Goal: Task Accomplishment & Management: Manage account settings

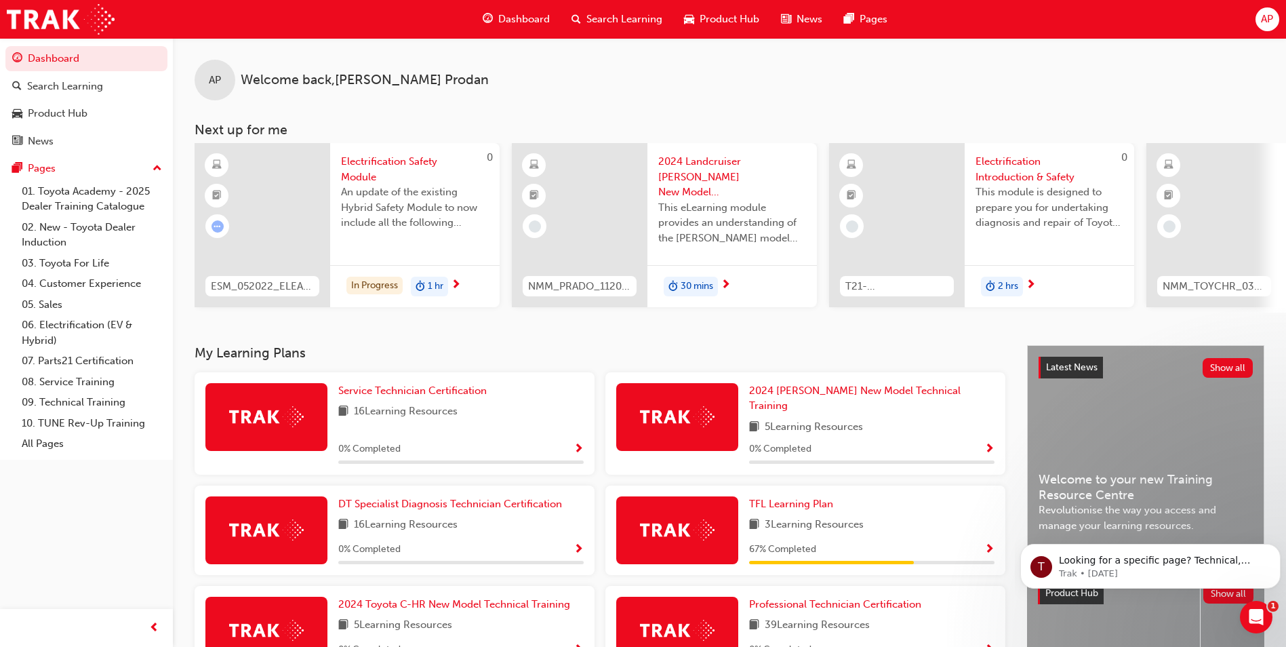
click at [1266, 28] on div "AP" at bounding box center [1267, 19] width 24 height 24
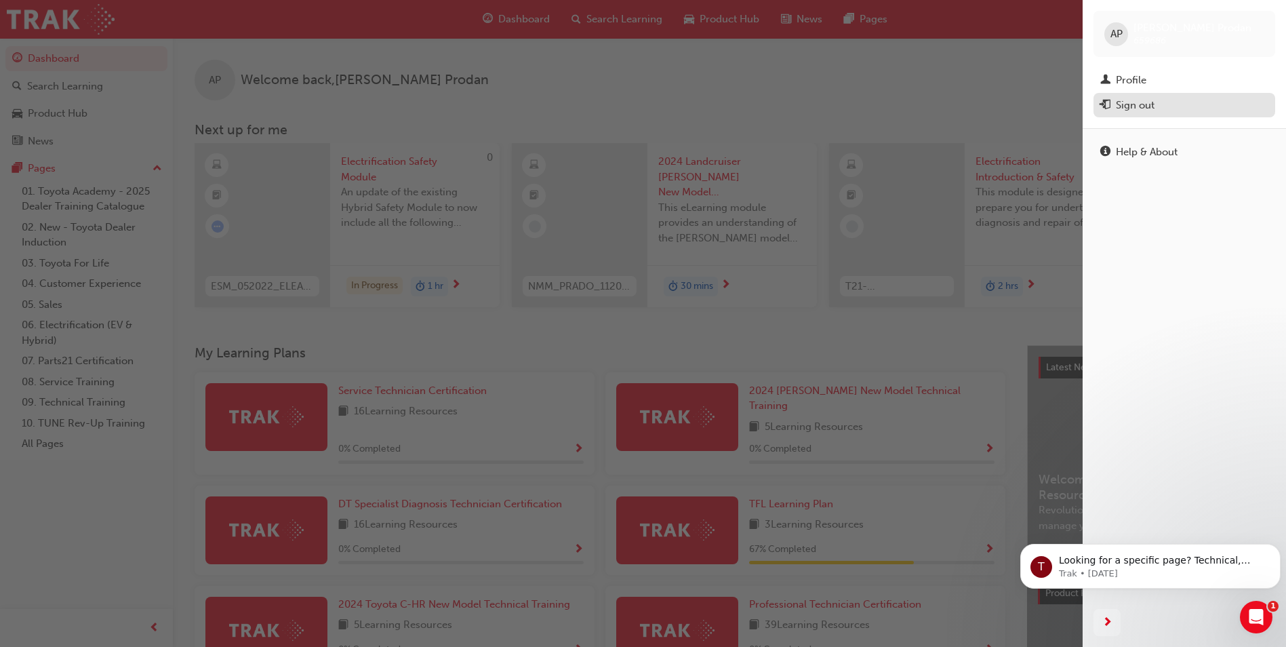
click at [1155, 107] on div "Sign out" at bounding box center [1184, 105] width 168 height 17
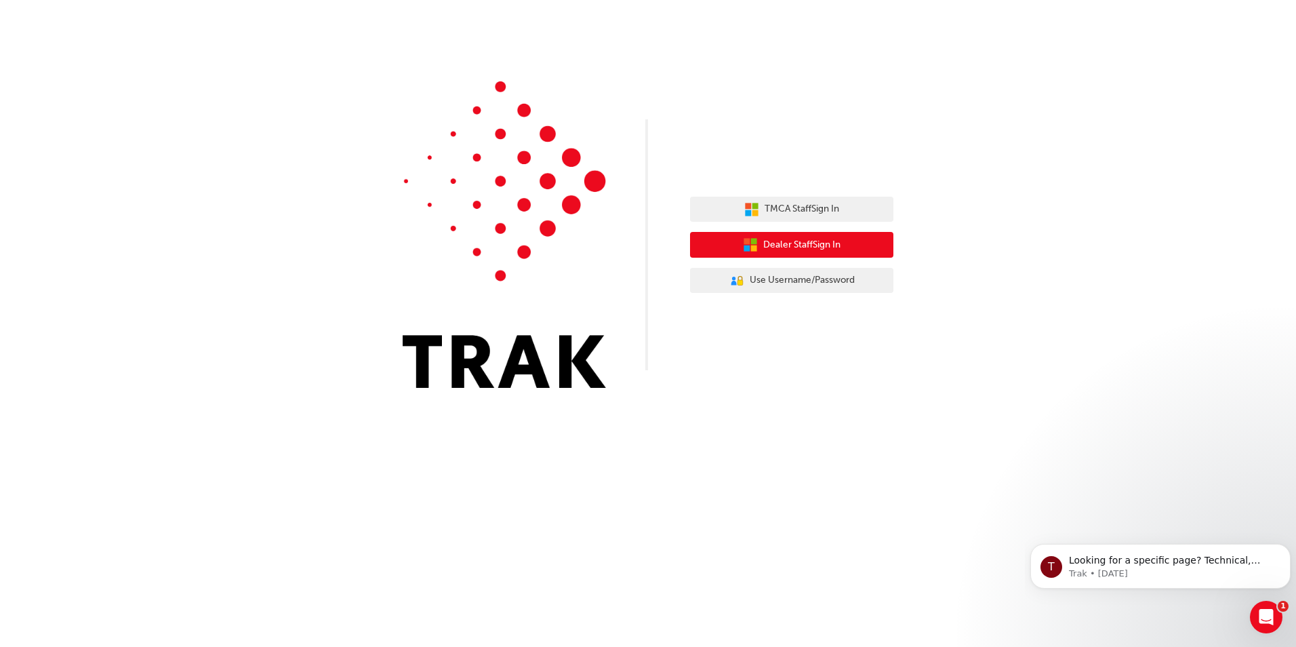
click at [836, 253] on button "Dealer Staff Sign In" at bounding box center [791, 245] width 203 height 26
